Goal: Transaction & Acquisition: Purchase product/service

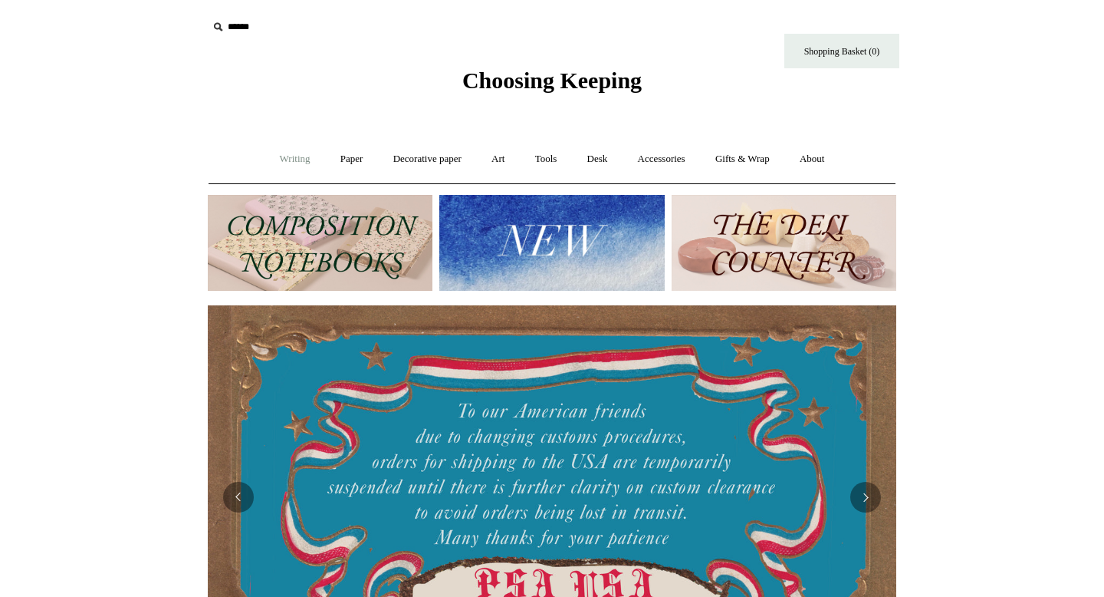
click at [295, 163] on link "Writing +" at bounding box center [295, 159] width 58 height 41
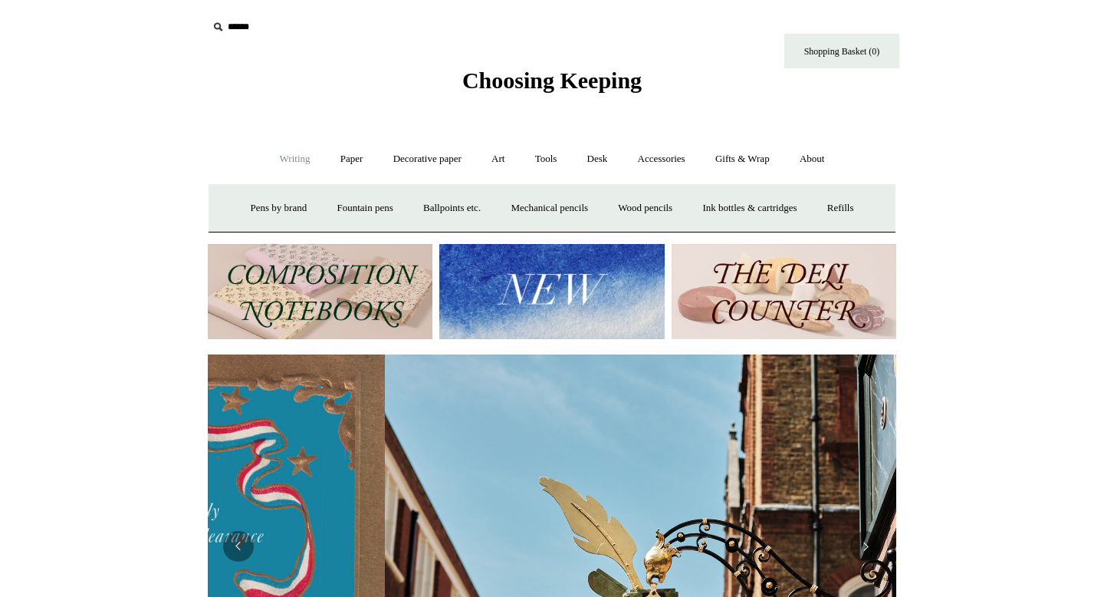
scroll to position [0, 689]
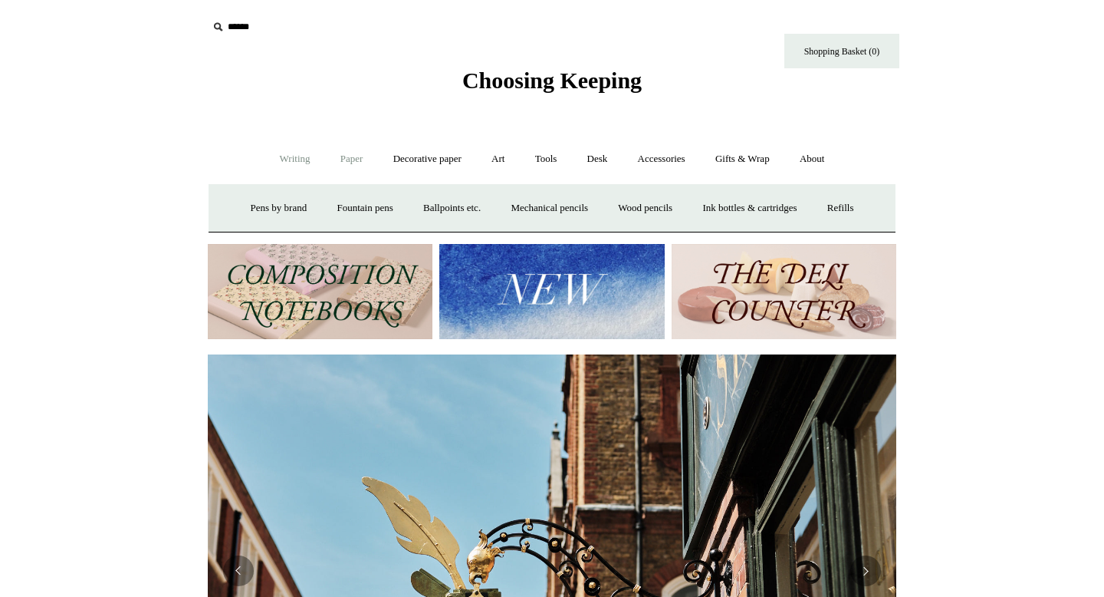
click at [338, 161] on link "Paper +" at bounding box center [352, 159] width 51 height 41
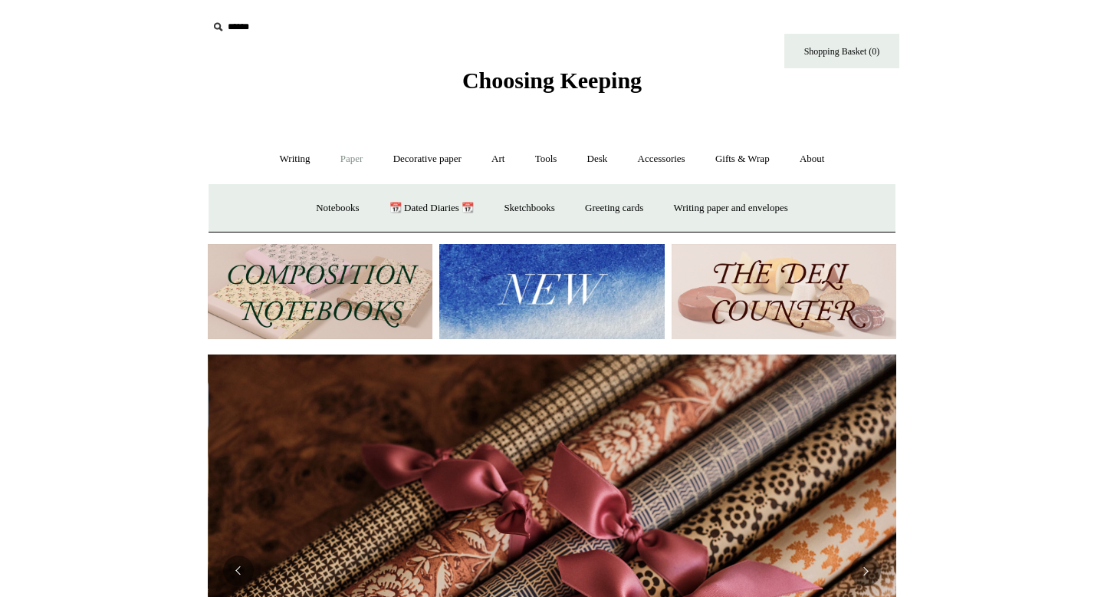
scroll to position [0, 1377]
click at [346, 206] on link "Notebooks +" at bounding box center [337, 208] width 71 height 41
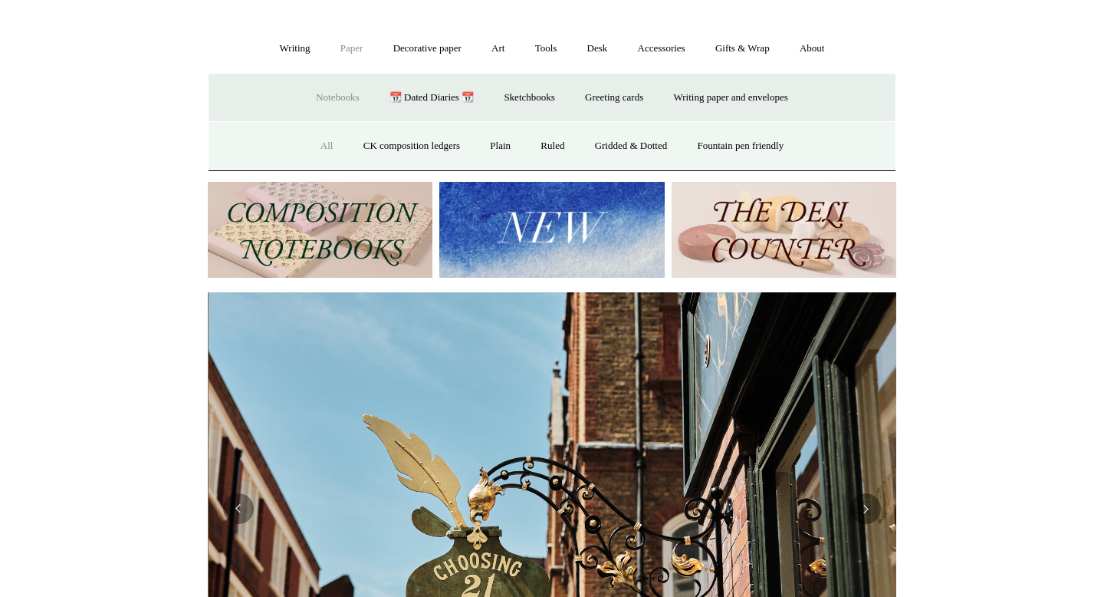
scroll to position [0, 689]
click at [314, 143] on link "All" at bounding box center [327, 146] width 41 height 41
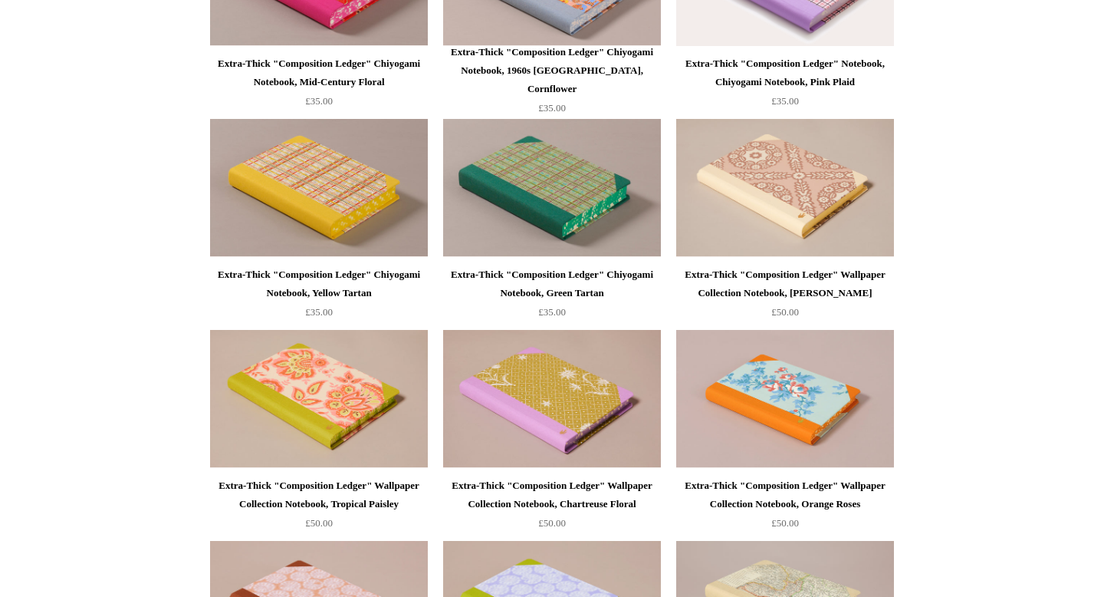
scroll to position [1195, 0]
